Goal: Information Seeking & Learning: Learn about a topic

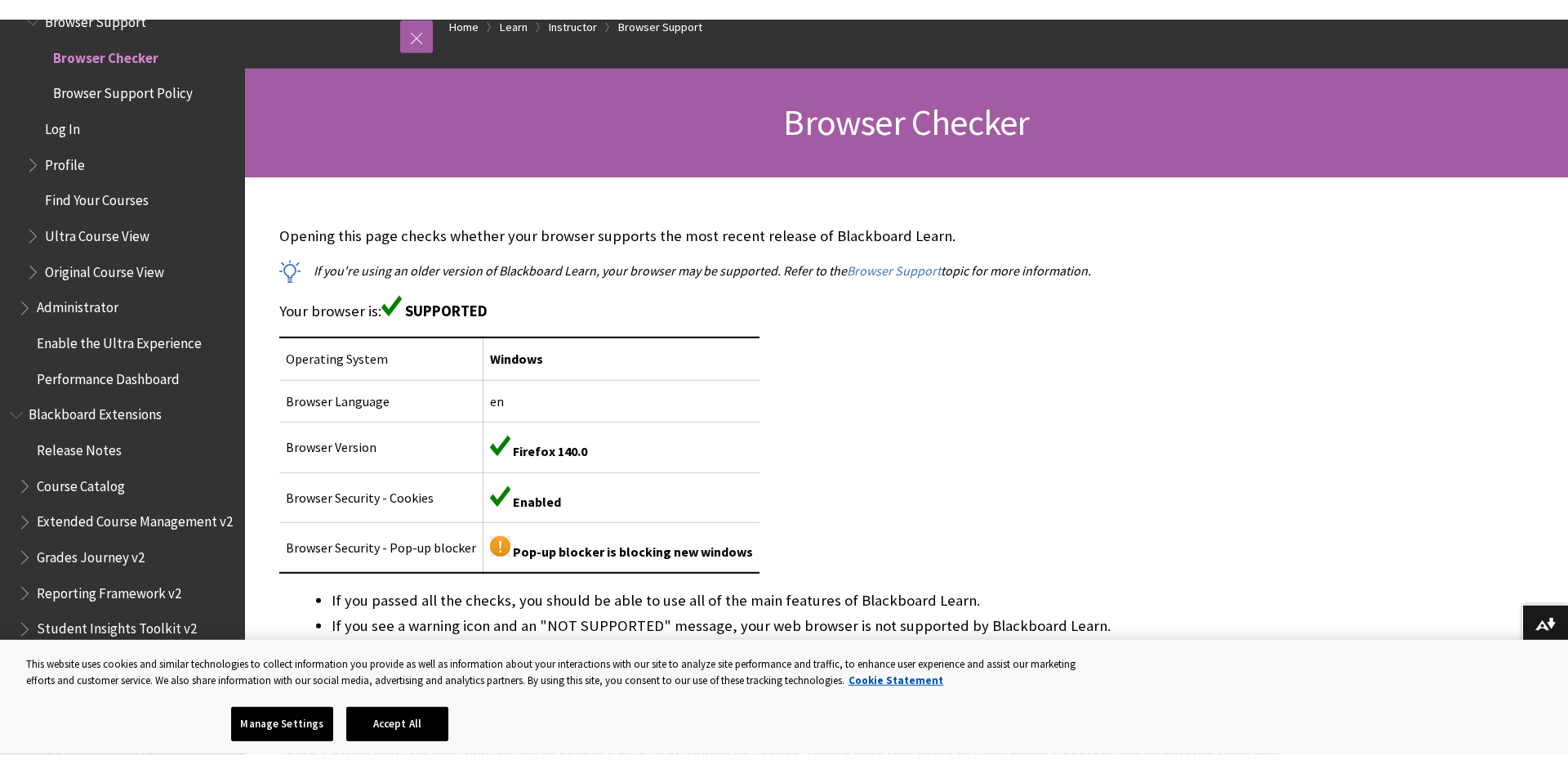
scroll to position [250, 0]
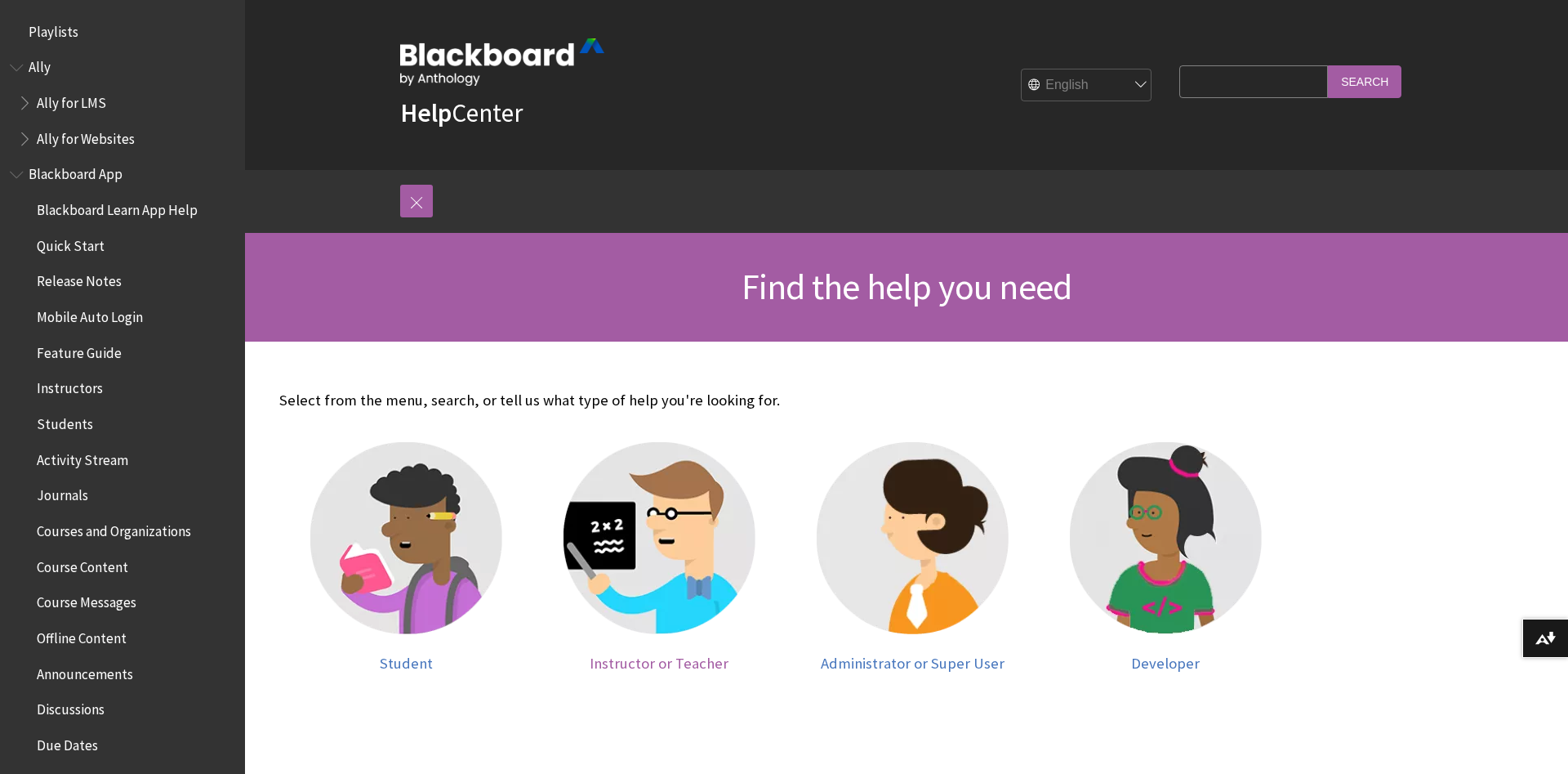
click at [686, 597] on img at bounding box center [659, 538] width 192 height 192
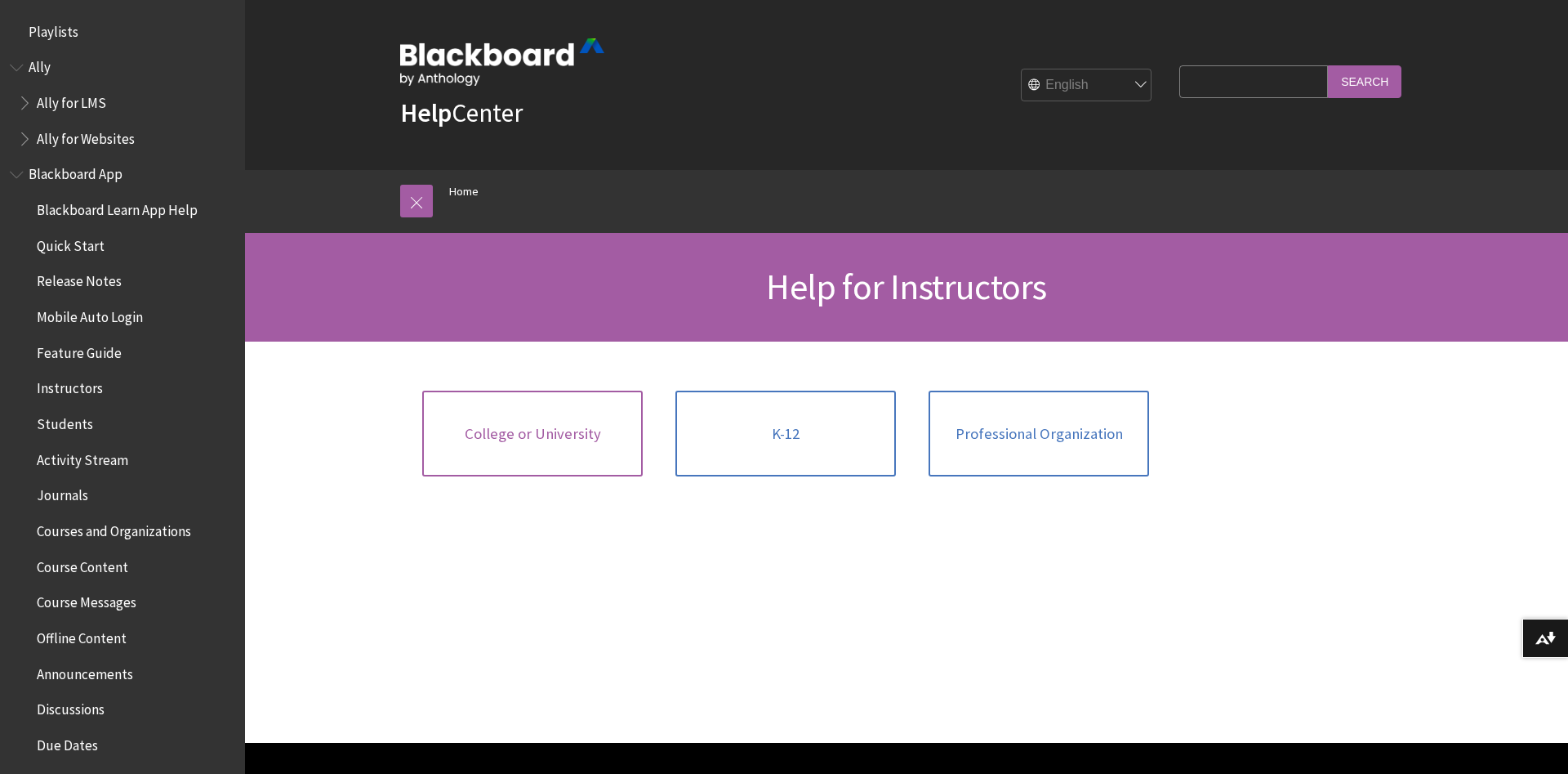
click at [498, 432] on span "College or University" at bounding box center [533, 433] width 137 height 18
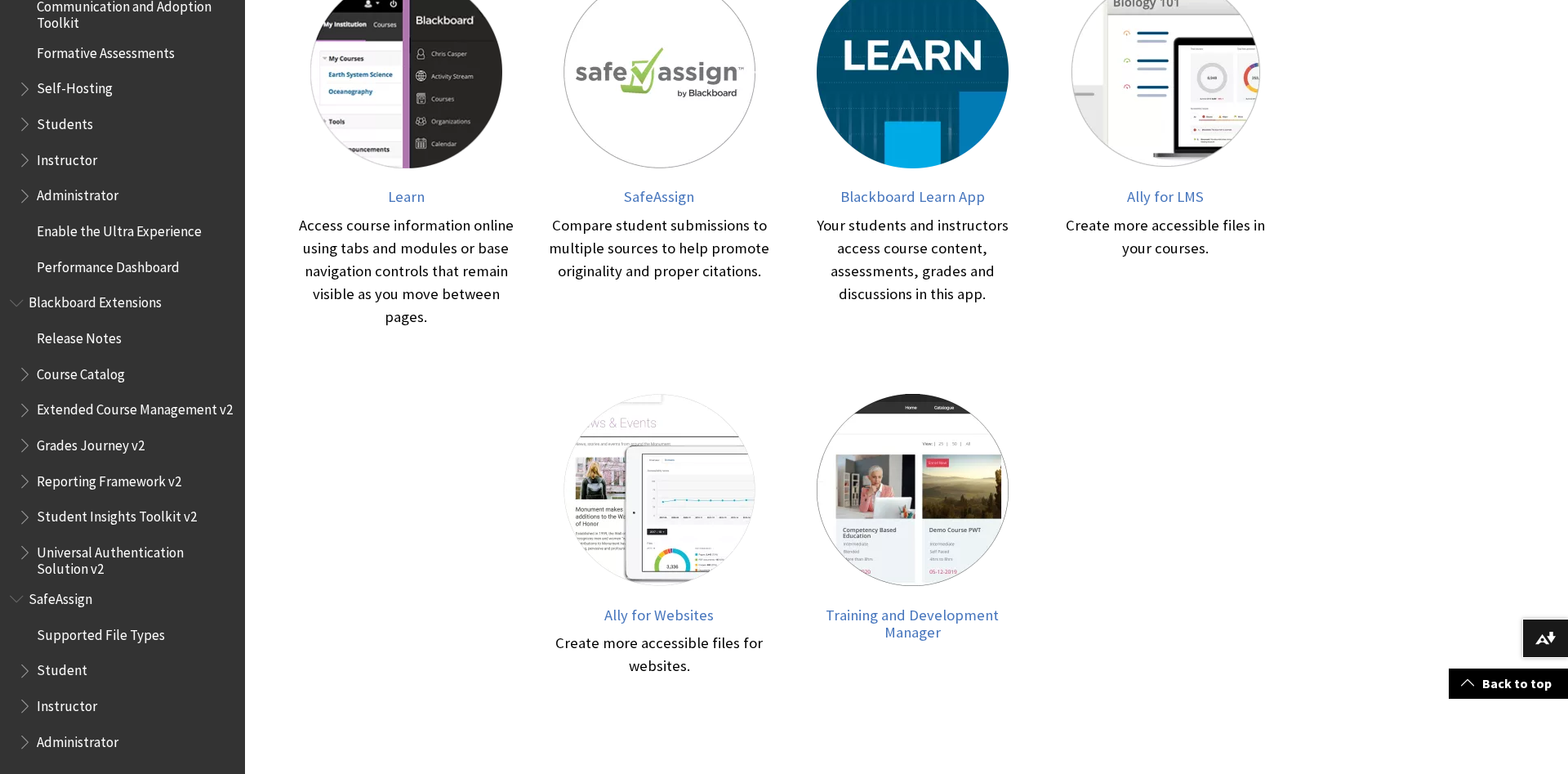
scroll to position [924, 0]
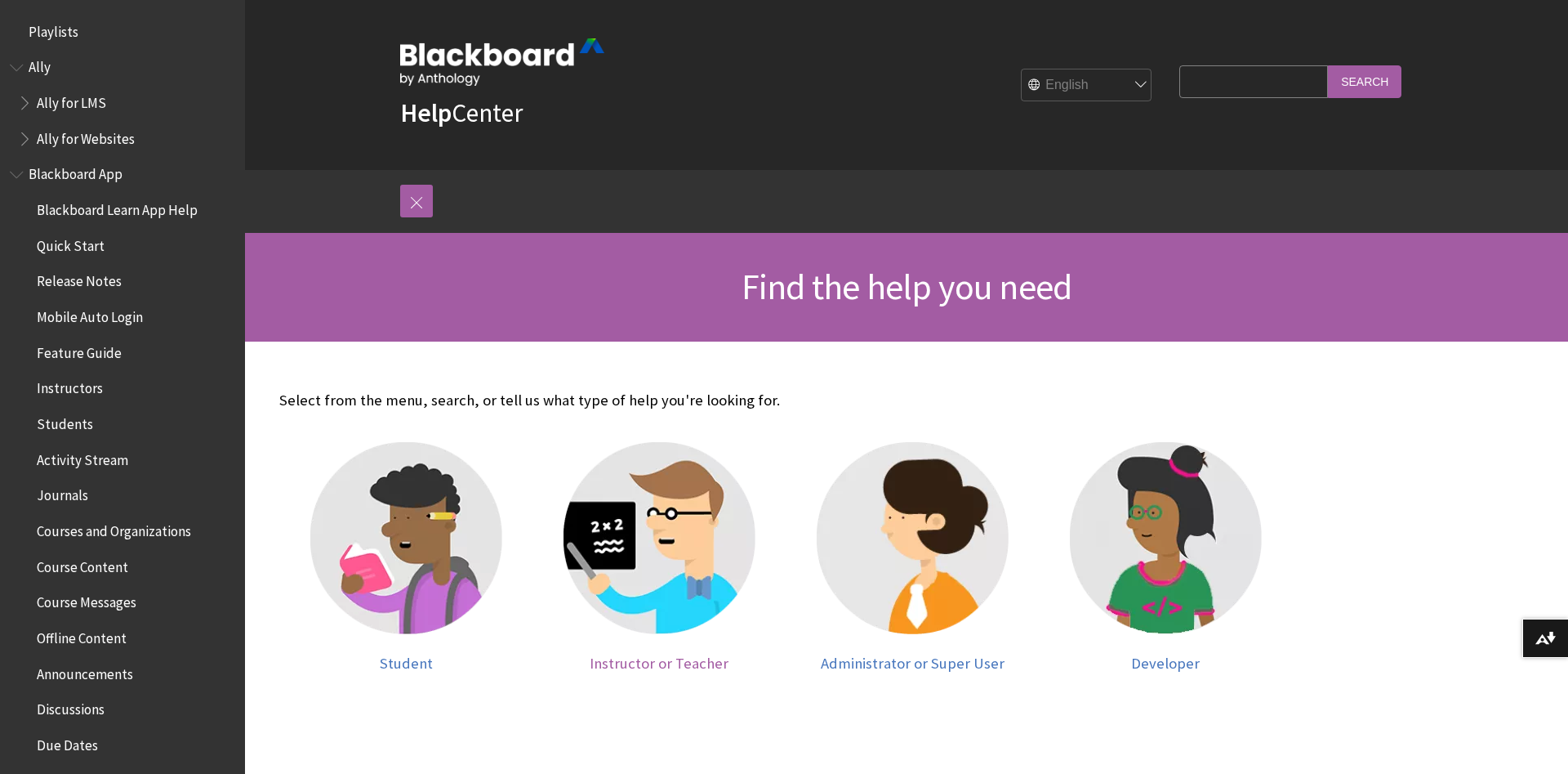
click at [646, 571] on img at bounding box center [659, 538] width 192 height 192
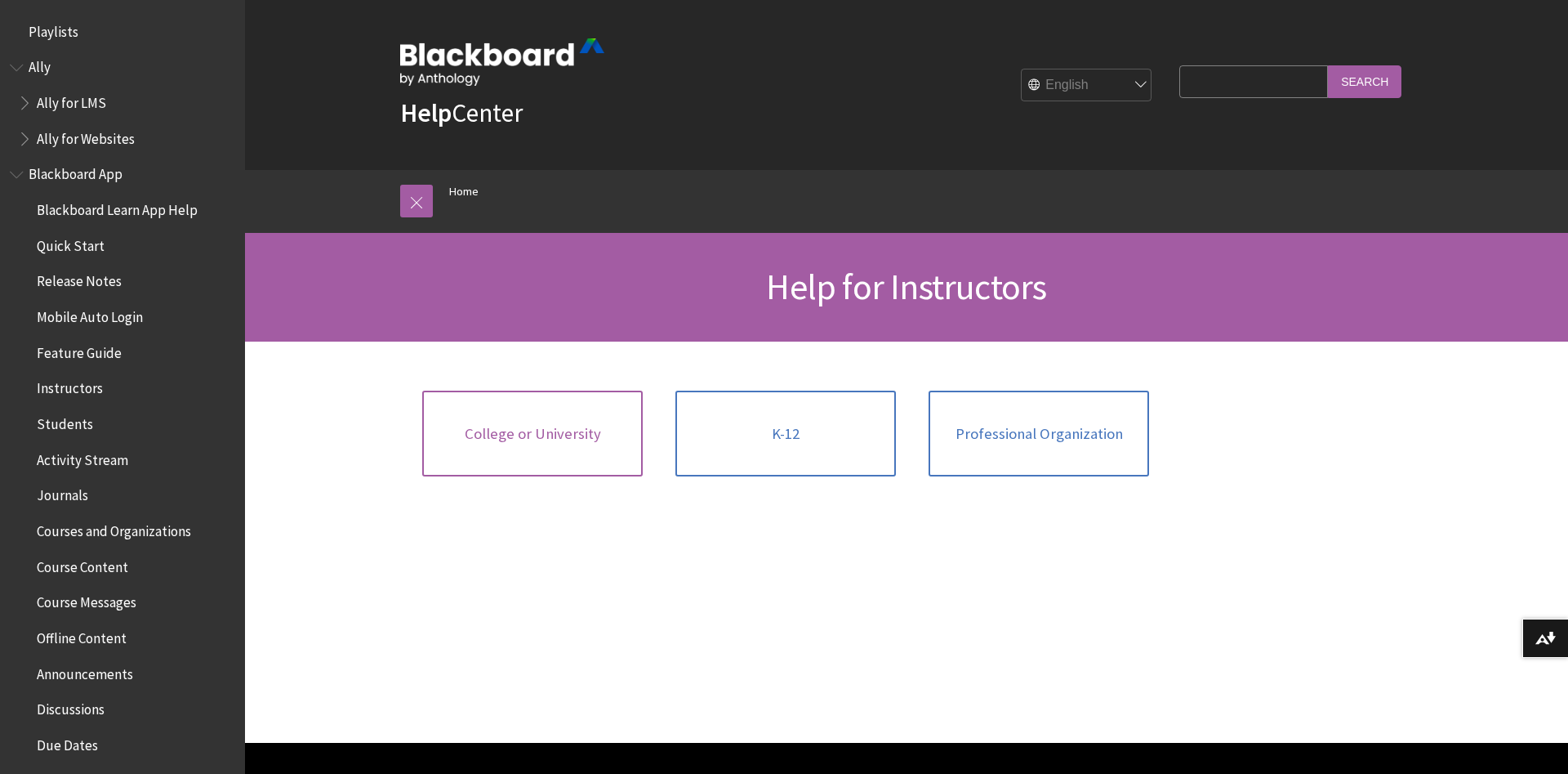
click at [548, 441] on span "College or University" at bounding box center [533, 433] width 137 height 18
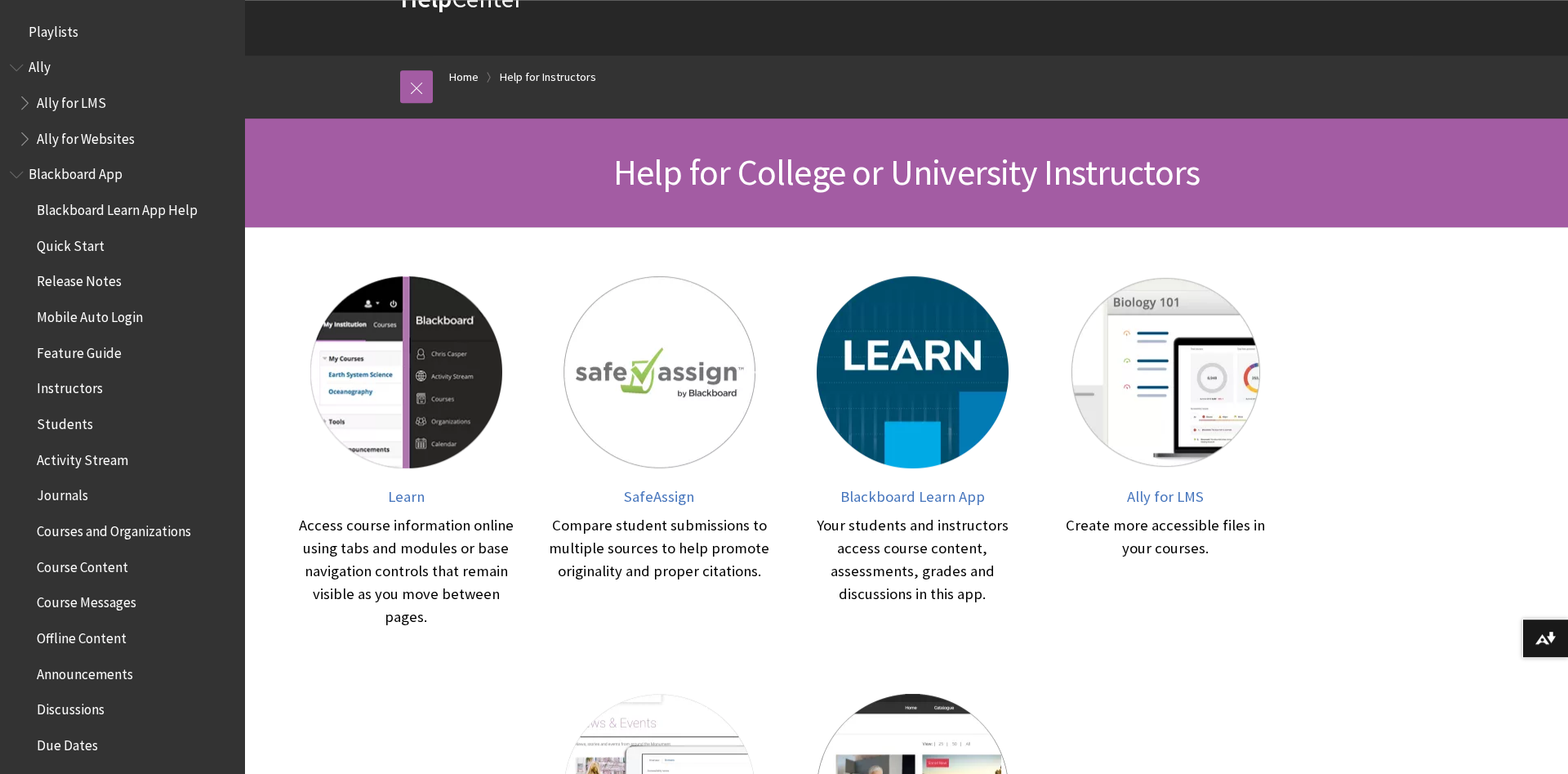
scroll to position [81, 0]
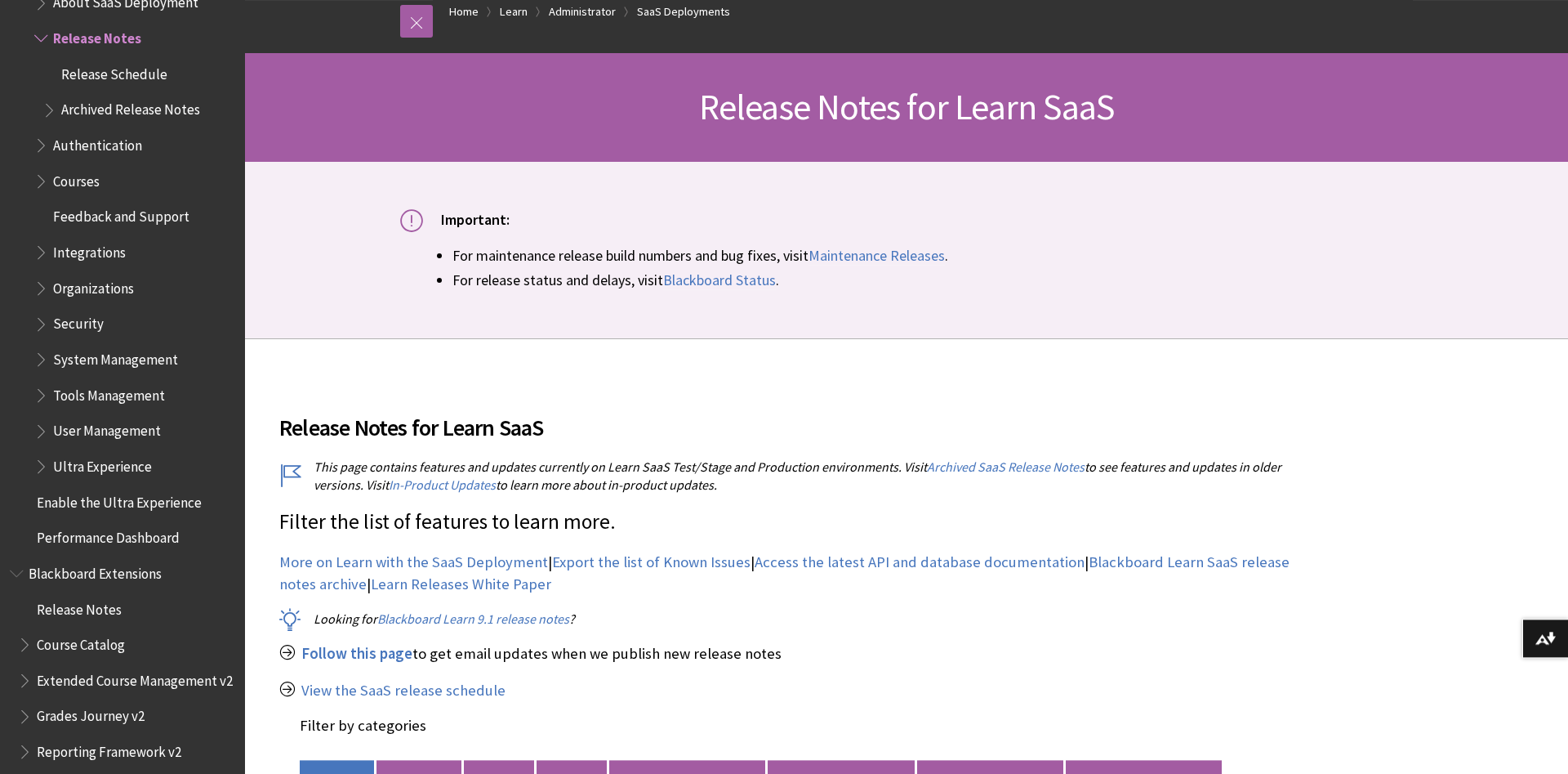
scroll to position [334, 0]
